Goal: Information Seeking & Learning: Learn about a topic

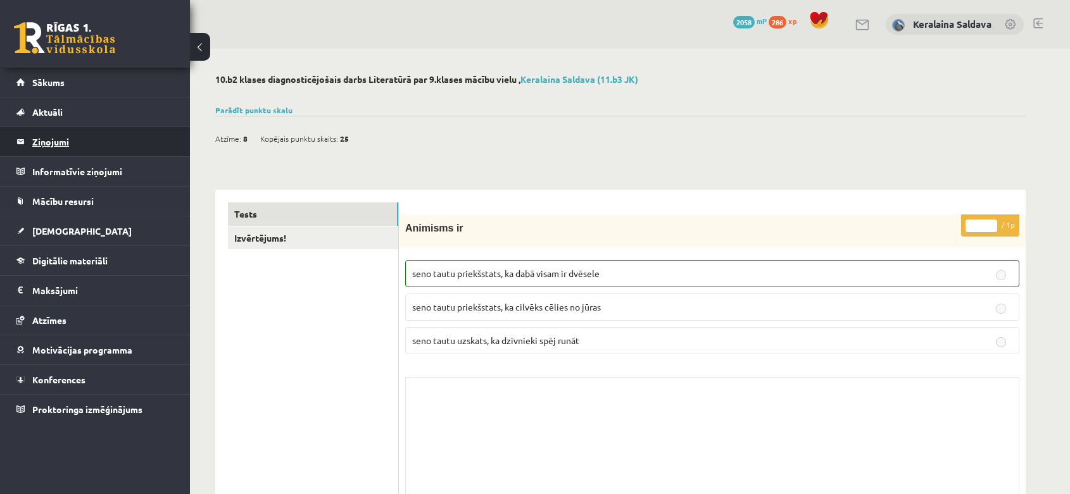
scroll to position [8180, 0]
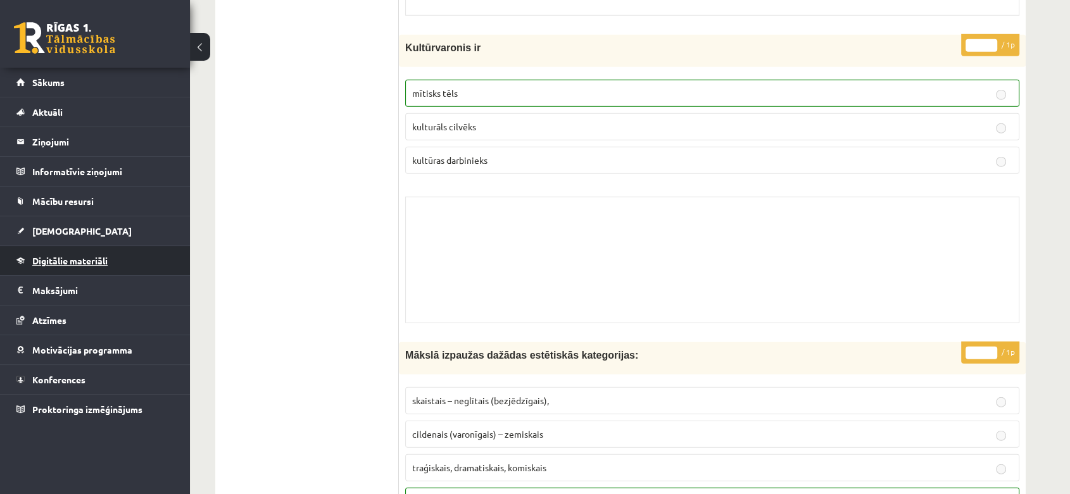
click at [82, 248] on link "Digitālie materiāli" at bounding box center [95, 260] width 158 height 29
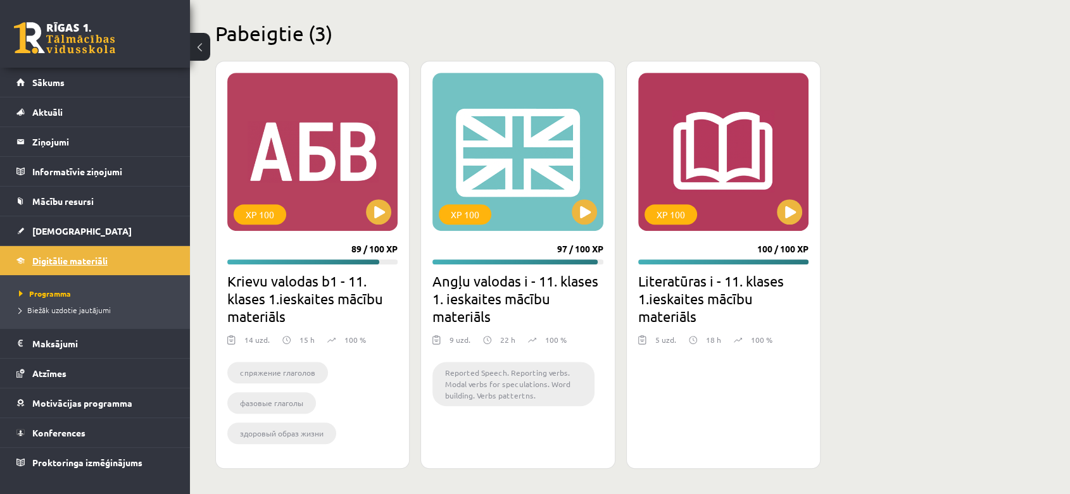
scroll to position [691, 0]
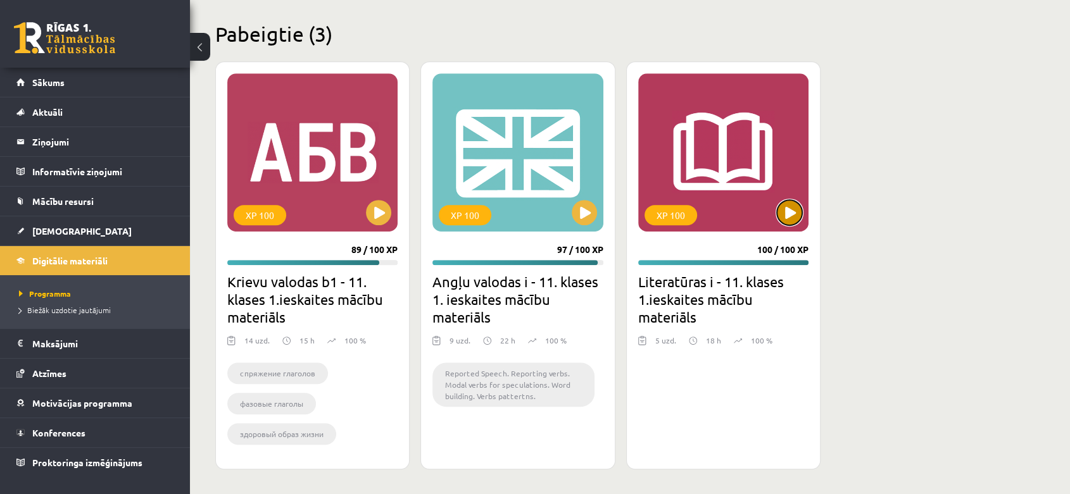
click at [798, 215] on button at bounding box center [789, 212] width 25 height 25
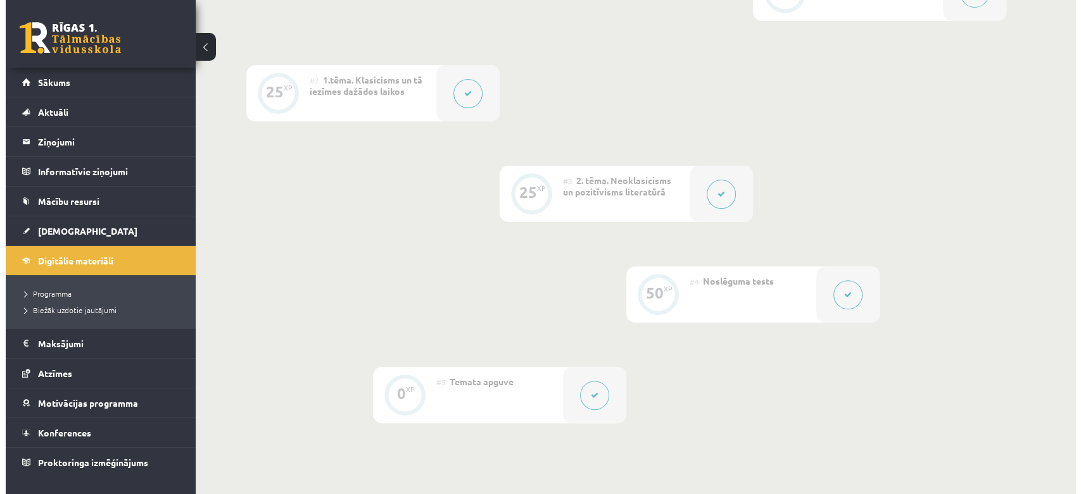
scroll to position [422, 0]
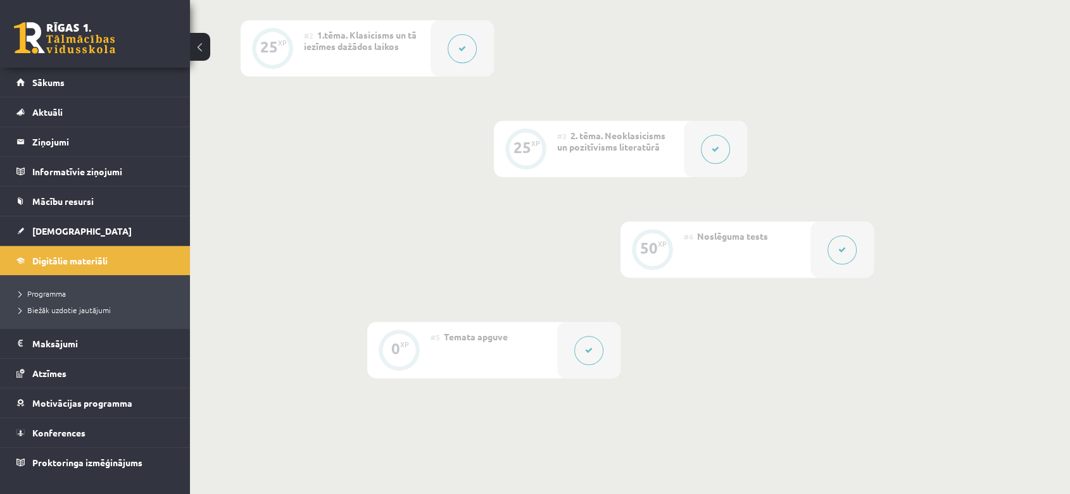
click at [722, 159] on button at bounding box center [715, 149] width 29 height 29
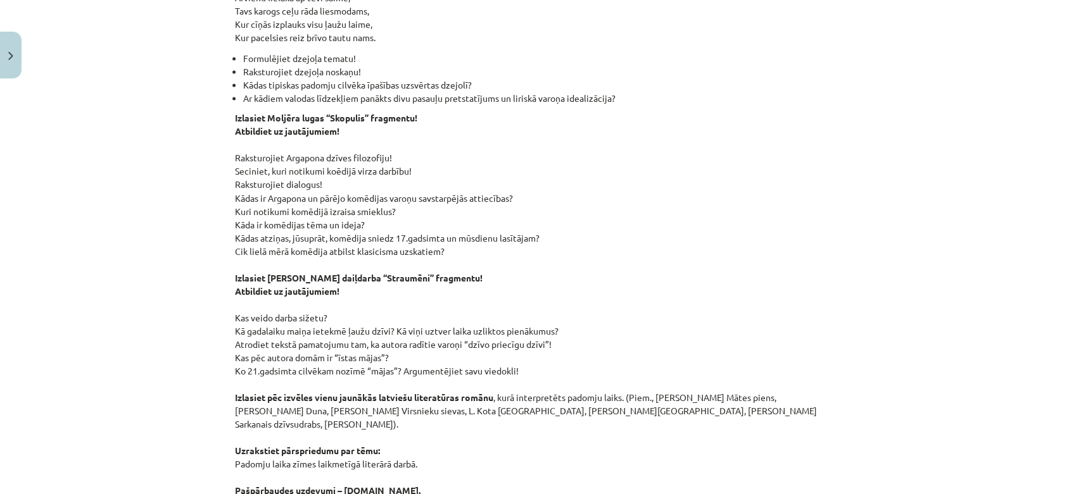
scroll to position [1477, 0]
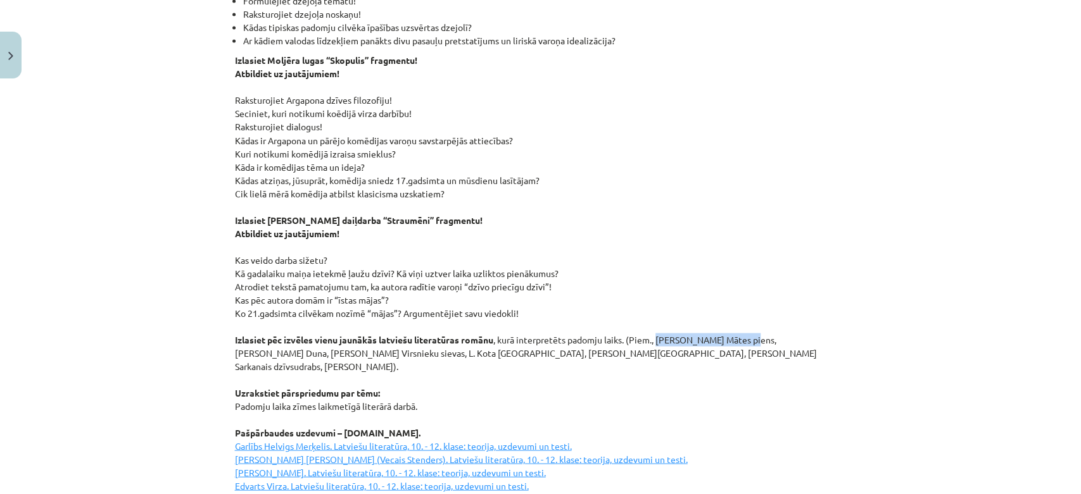
drag, startPoint x: 653, startPoint y: 323, endPoint x: 743, endPoint y: 327, distance: 89.3
click at [743, 327] on p "Izlasiet Moljēra lugas “Skopulis” fragmentu! Atbildiet uz jautājumiem! Raksturo…" at bounding box center [541, 340] width 612 height 572
drag, startPoint x: 747, startPoint y: 323, endPoint x: 800, endPoint y: 328, distance: 53.4
click at [800, 328] on p "Izlasiet Moljēra lugas “Skopulis” fragmentu! Atbildiet uz jautājumiem! Raksturo…" at bounding box center [541, 340] width 612 height 572
drag, startPoint x: 806, startPoint y: 322, endPoint x: 332, endPoint y: 340, distance: 474.5
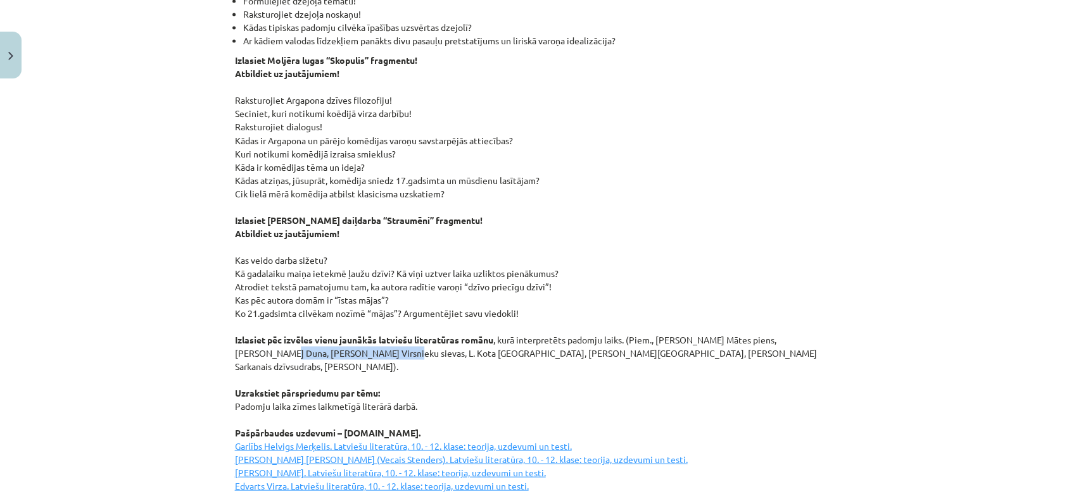
click at [332, 340] on p "Izlasiet Moljēra lugas “Skopulis” fragmentu! Atbildiet uz jautājumiem! Raksturo…" at bounding box center [541, 340] width 612 height 572
drag, startPoint x: 336, startPoint y: 336, endPoint x: 389, endPoint y: 341, distance: 53.4
click at [389, 341] on p "Izlasiet Moljēra lugas “Skopulis” fragmentu! Atbildiet uz jautājumiem! Raksturo…" at bounding box center [541, 340] width 612 height 572
drag, startPoint x: 396, startPoint y: 336, endPoint x: 452, endPoint y: 332, distance: 56.4
click at [452, 332] on p "Izlasiet Moljēra lugas “Skopulis” fragmentu! Atbildiet uz jautājumiem! Raksturo…" at bounding box center [541, 340] width 612 height 572
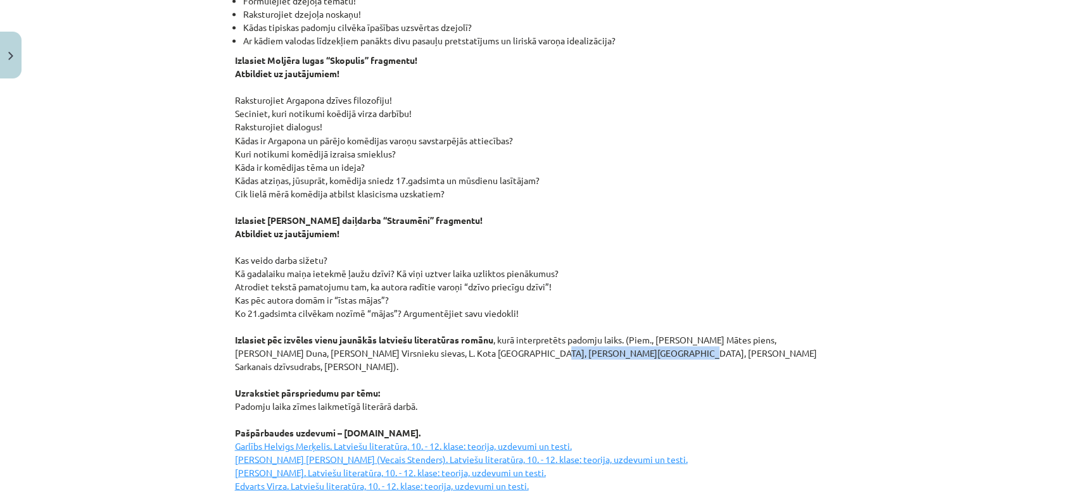
drag, startPoint x: 456, startPoint y: 334, endPoint x: 582, endPoint y: 332, distance: 126.0
click at [582, 332] on p "Izlasiet Moljēra lugas “Skopulis” fragmentu! Atbildiet uz jautājumiem! Raksturo…" at bounding box center [541, 340] width 612 height 572
drag, startPoint x: 590, startPoint y: 338, endPoint x: 679, endPoint y: 336, distance: 88.7
click at [679, 336] on p "Izlasiet Moljēra lugas “Skopulis” fragmentu! Atbildiet uz jautājumiem! Raksturo…" at bounding box center [541, 340] width 612 height 572
drag, startPoint x: 653, startPoint y: 322, endPoint x: 743, endPoint y: 323, distance: 89.9
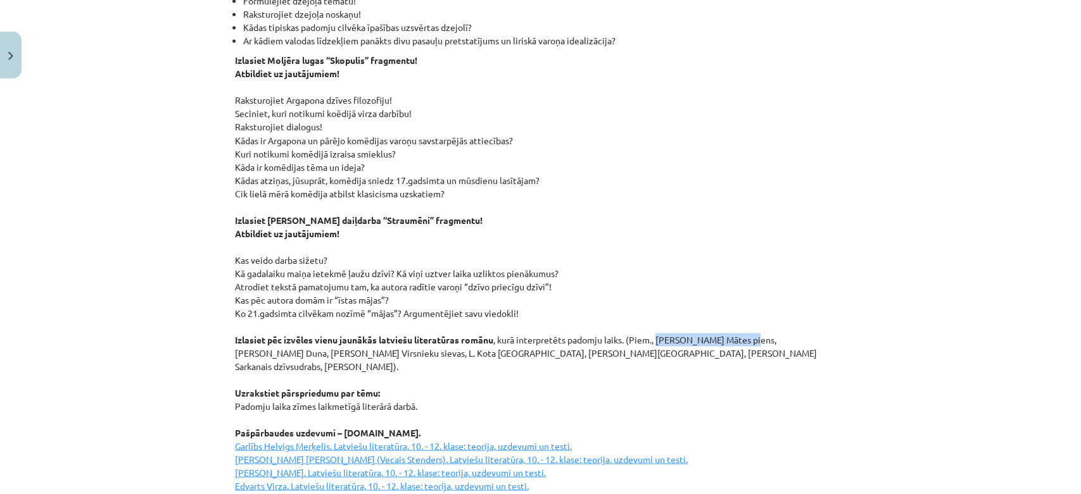
click at [743, 323] on p "Izlasiet Moljēra lugas “Skopulis” fragmentu! Atbildiet uz jautājumiem! Raksturo…" at bounding box center [541, 340] width 612 height 572
click at [137, 372] on div "Mācību tēma: Literatūras i - 11. klases 1.ieskaites mācību materiāls #3 2. tēma…" at bounding box center [540, 247] width 1081 height 494
